Goal: Task Accomplishment & Management: Manage account settings

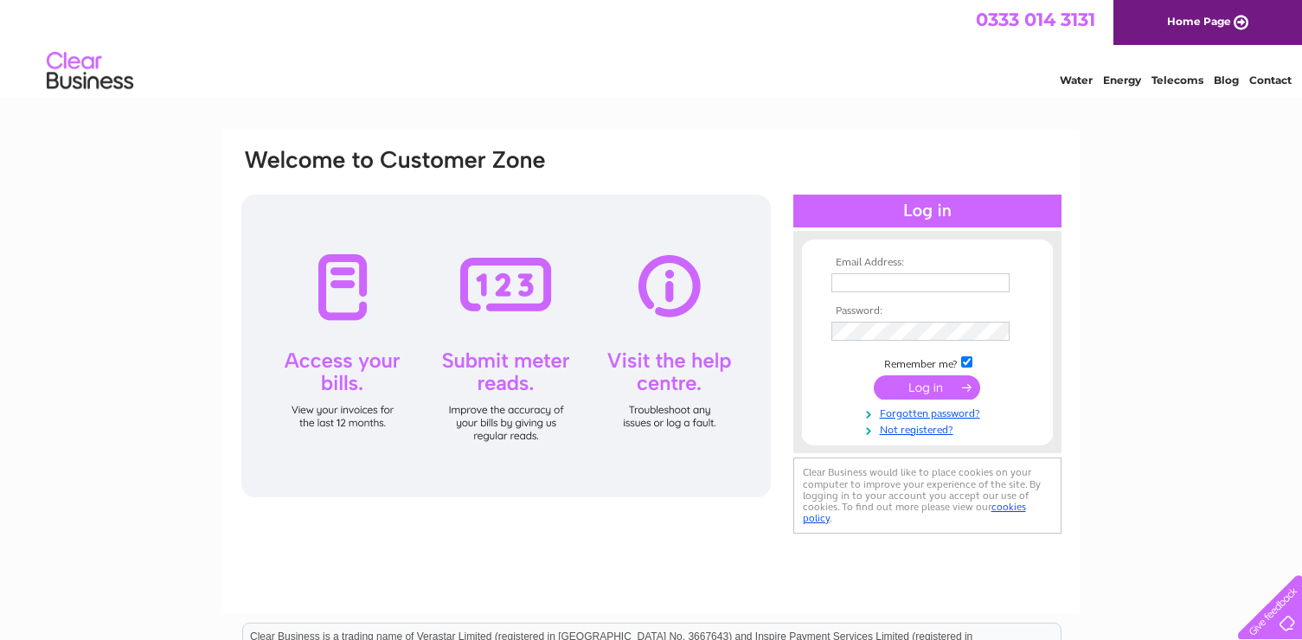
click at [859, 279] on input "text" at bounding box center [920, 282] width 178 height 19
type input "mara@clinetix.co.uk"
click at [861, 322] on td at bounding box center [927, 331] width 201 height 29
click at [914, 386] on input "submit" at bounding box center [927, 389] width 106 height 24
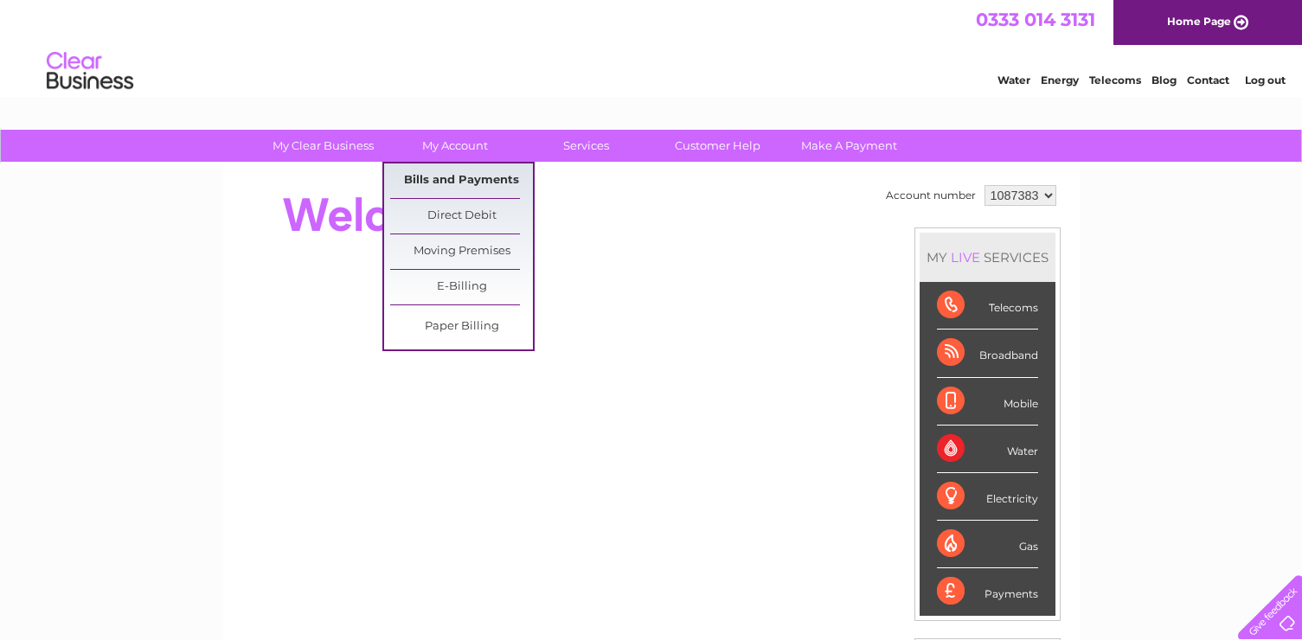
click at [445, 183] on link "Bills and Payments" at bounding box center [461, 180] width 143 height 35
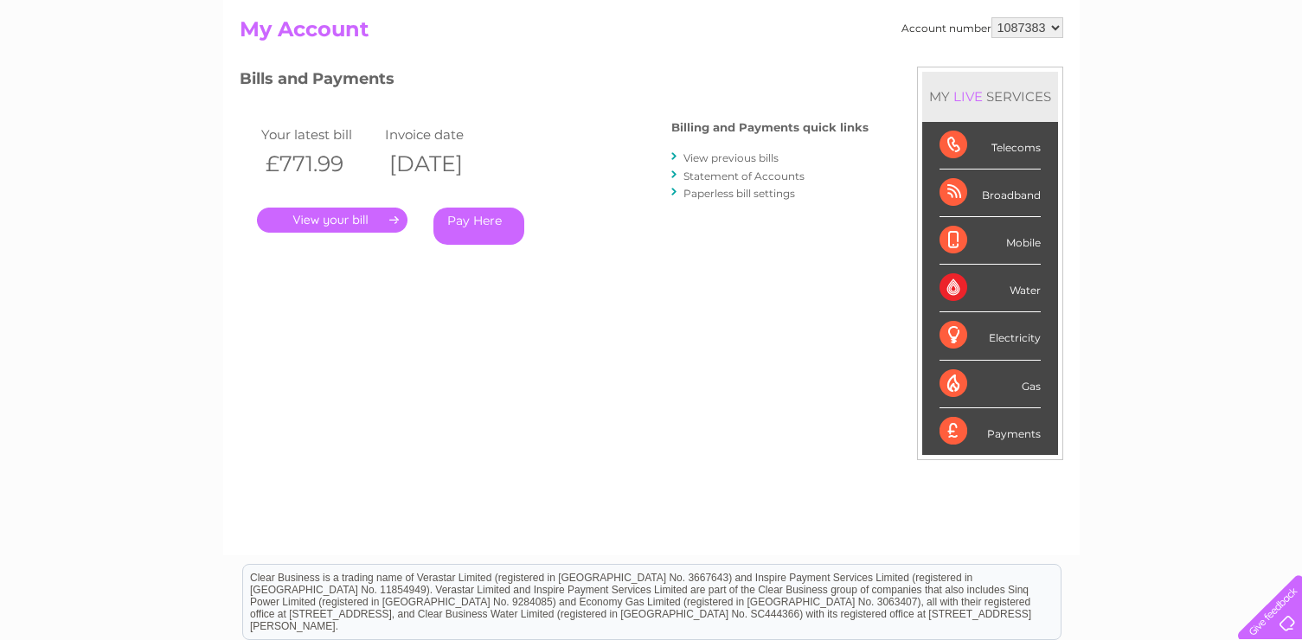
scroll to position [192, 0]
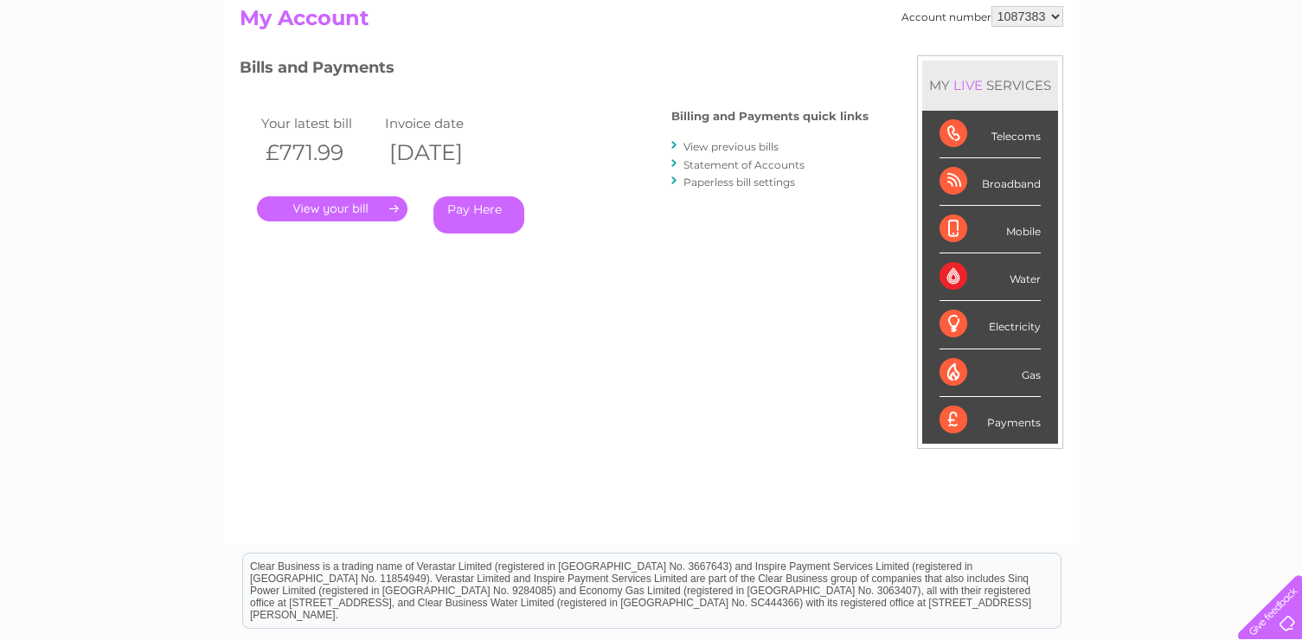
click at [353, 211] on link "." at bounding box center [332, 208] width 151 height 25
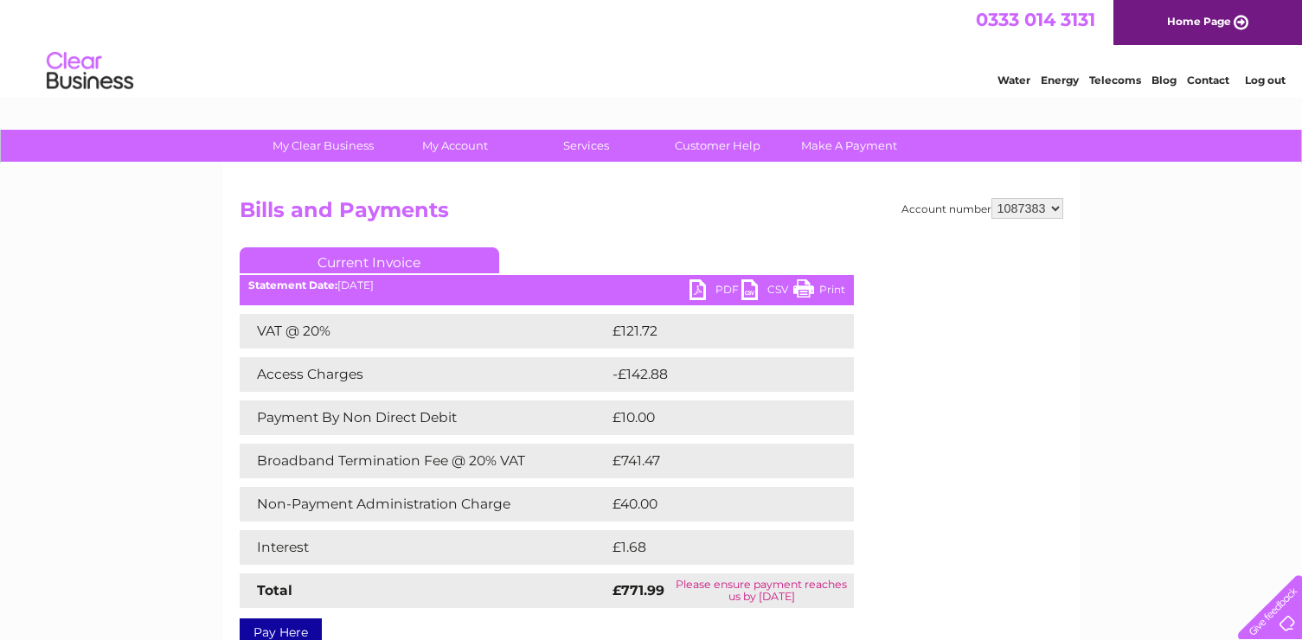
scroll to position [159, 0]
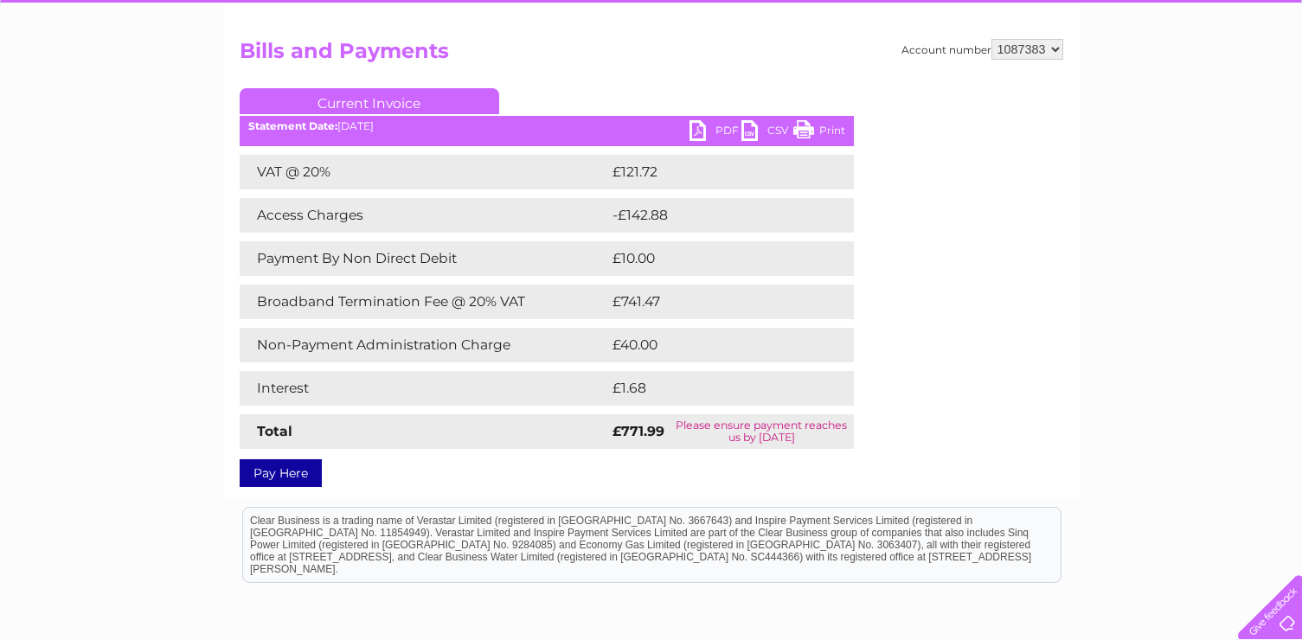
click at [709, 129] on link "PDF" at bounding box center [715, 132] width 52 height 25
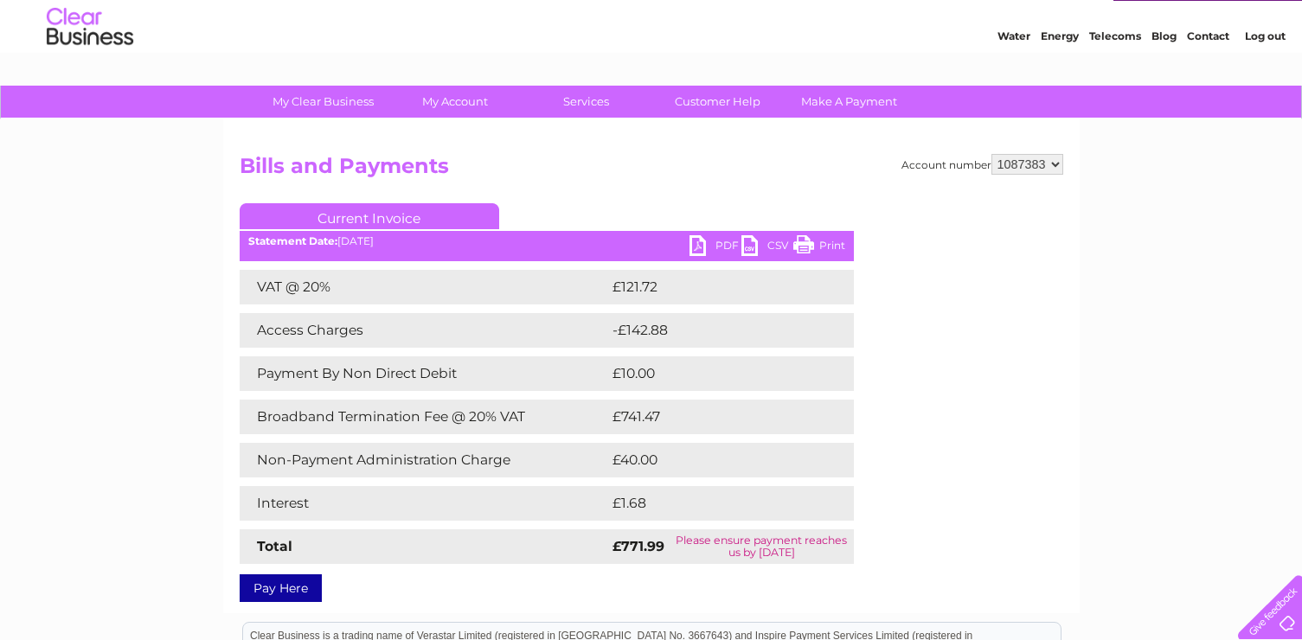
scroll to position [0, 0]
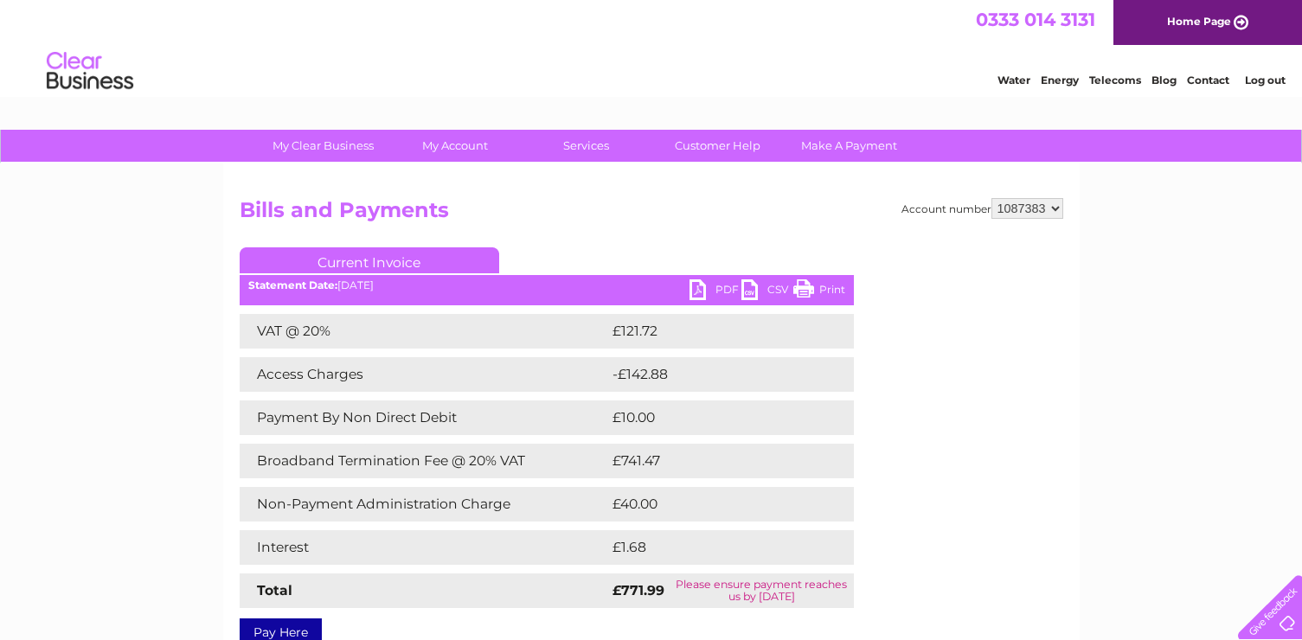
click at [1265, 80] on link "Log out" at bounding box center [1265, 80] width 41 height 13
